Goal: Navigation & Orientation: Find specific page/section

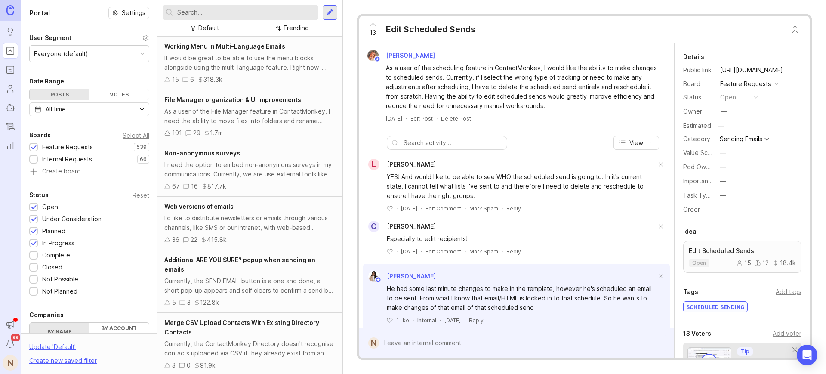
click at [786, 69] on button "copy icon" at bounding box center [791, 70] width 12 height 12
click at [760, 71] on link "[URL][DOMAIN_NAME]" at bounding box center [751, 70] width 68 height 11
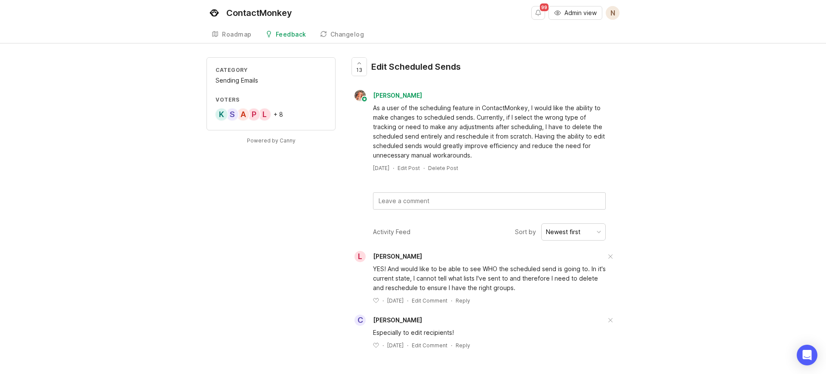
click at [295, 35] on div "Feedback" at bounding box center [291, 34] width 31 height 6
click at [287, 34] on div "Feedback" at bounding box center [291, 34] width 31 height 6
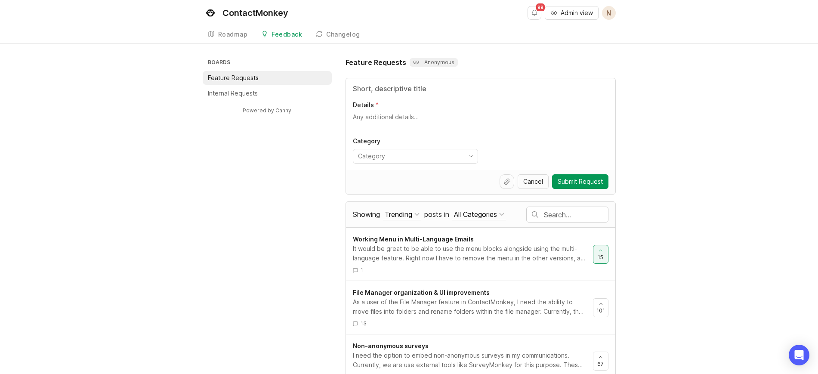
click at [240, 94] on p "Internal Requests" at bounding box center [233, 93] width 50 height 9
click at [386, 62] on h1 "Feature Requests" at bounding box center [375, 62] width 61 height 10
copy h1 "Feature Requests"
